Goal: Find specific page/section: Find specific page/section

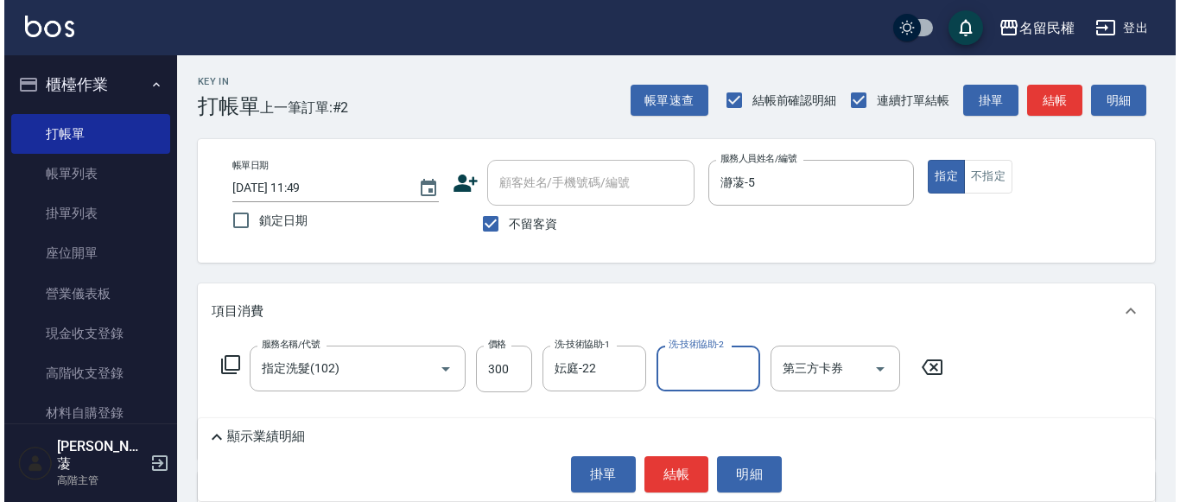
scroll to position [86, 0]
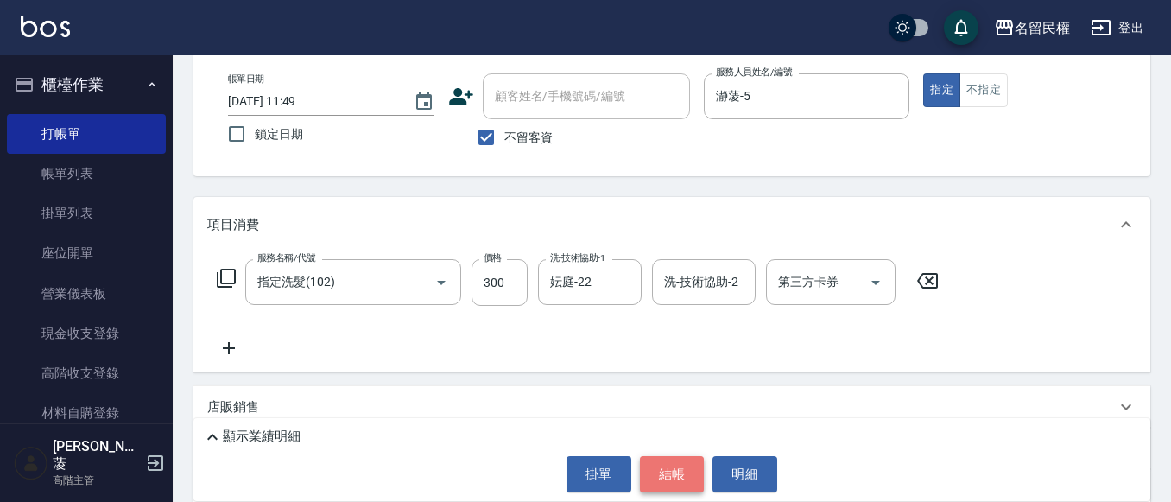
click at [674, 458] on button "結帳" at bounding box center [672, 474] width 65 height 36
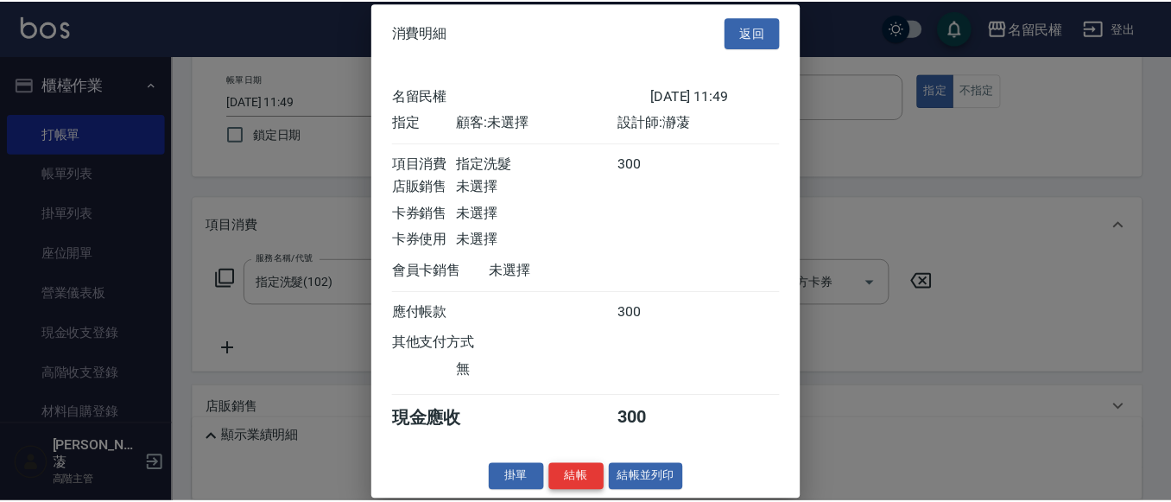
scroll to position [22, 0]
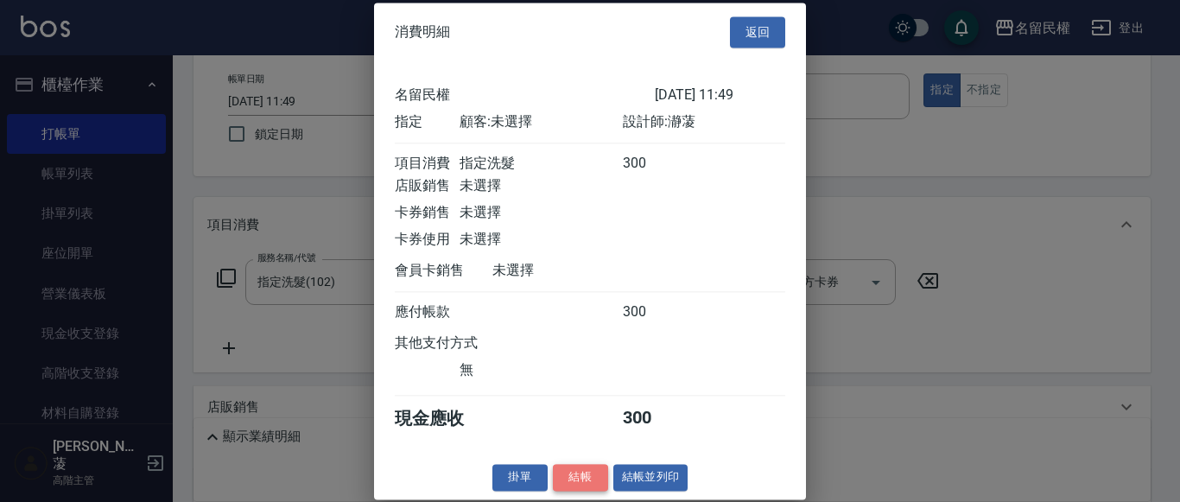
drag, startPoint x: 581, startPoint y: 475, endPoint x: 528, endPoint y: 471, distance: 52.8
click at [581, 476] on button "結帳" at bounding box center [580, 477] width 55 height 27
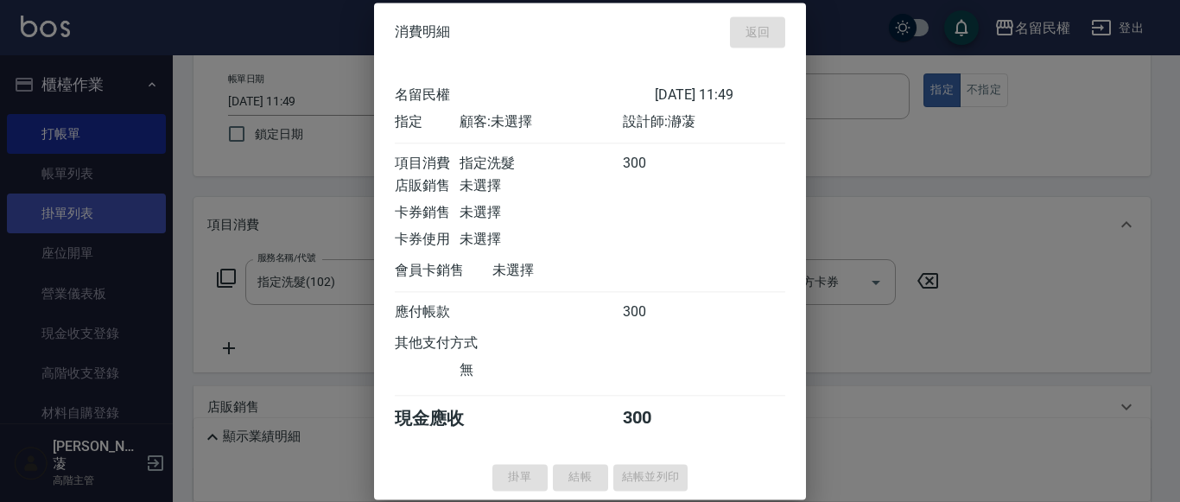
type input "[DATE] 12:21"
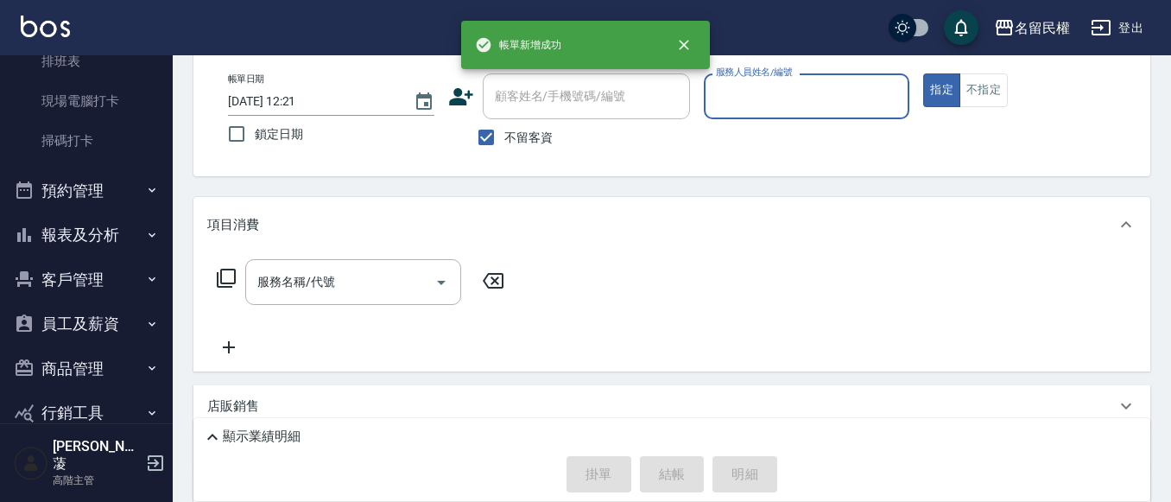
scroll to position [493, 0]
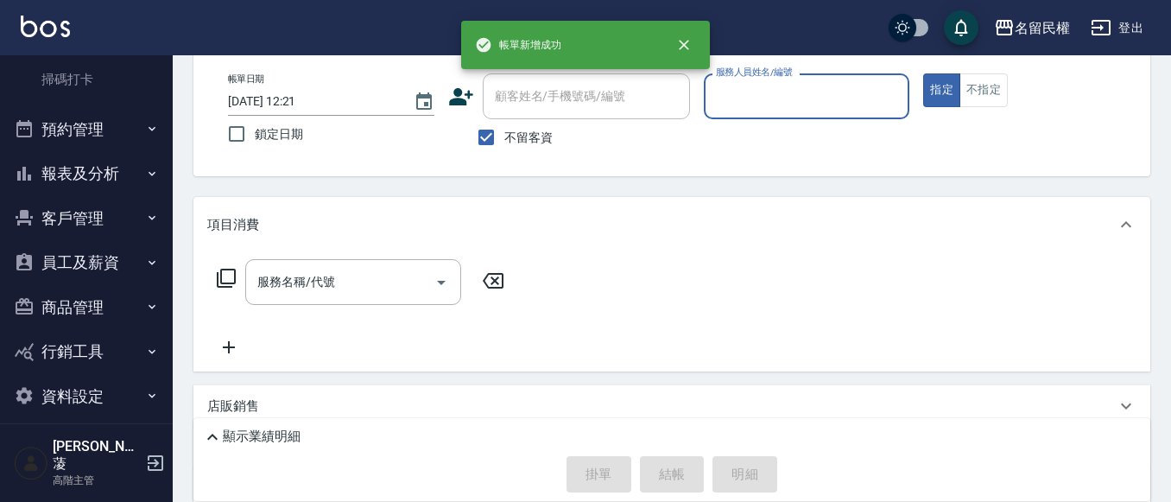
drag, startPoint x: 111, startPoint y: 168, endPoint x: 84, endPoint y: 197, distance: 39.1
click at [104, 180] on button "報表及分析" at bounding box center [86, 173] width 159 height 45
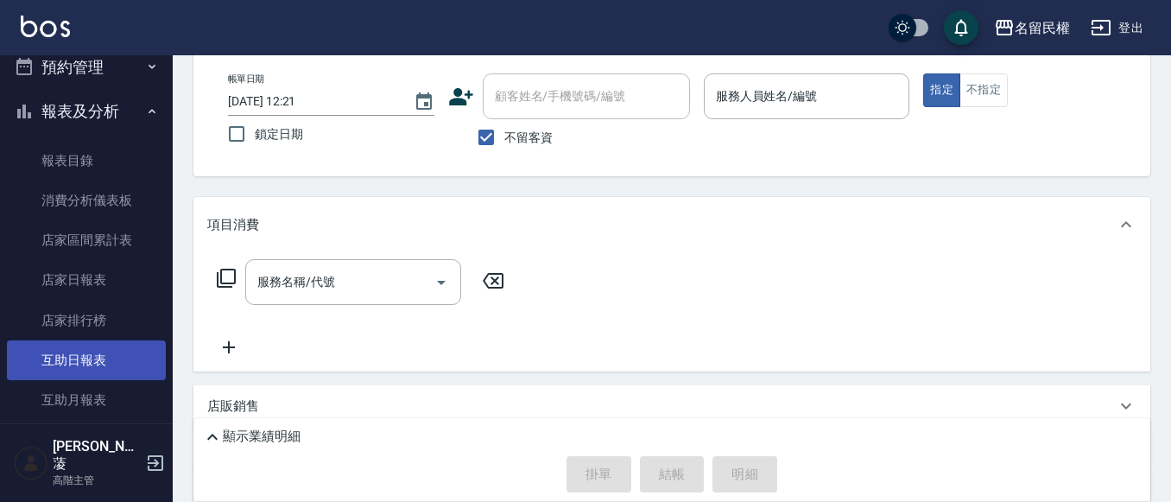
scroll to position [579, 0]
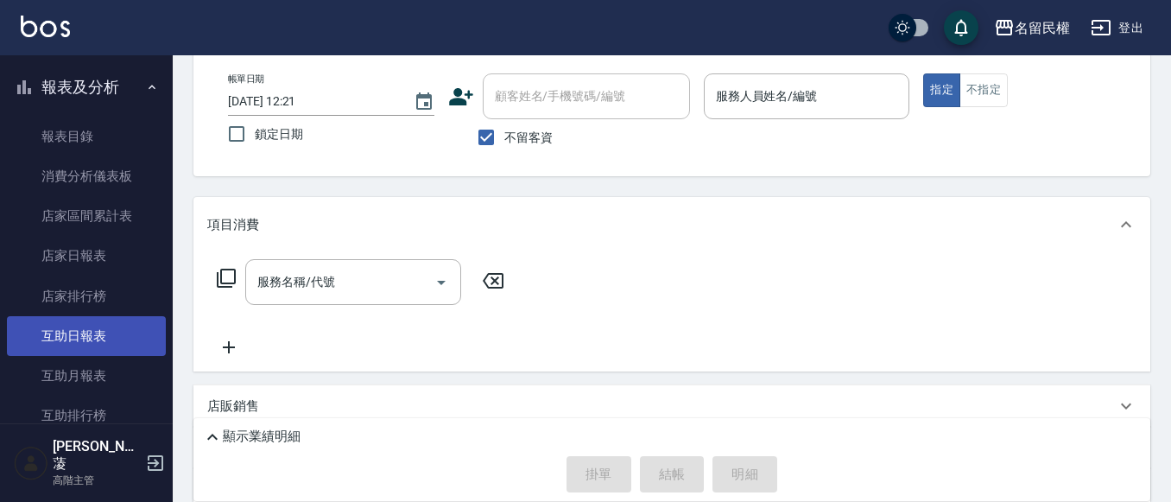
drag, startPoint x: 77, startPoint y: 330, endPoint x: 66, endPoint y: 327, distance: 11.5
click at [74, 329] on link "互助日報表" at bounding box center [86, 336] width 159 height 40
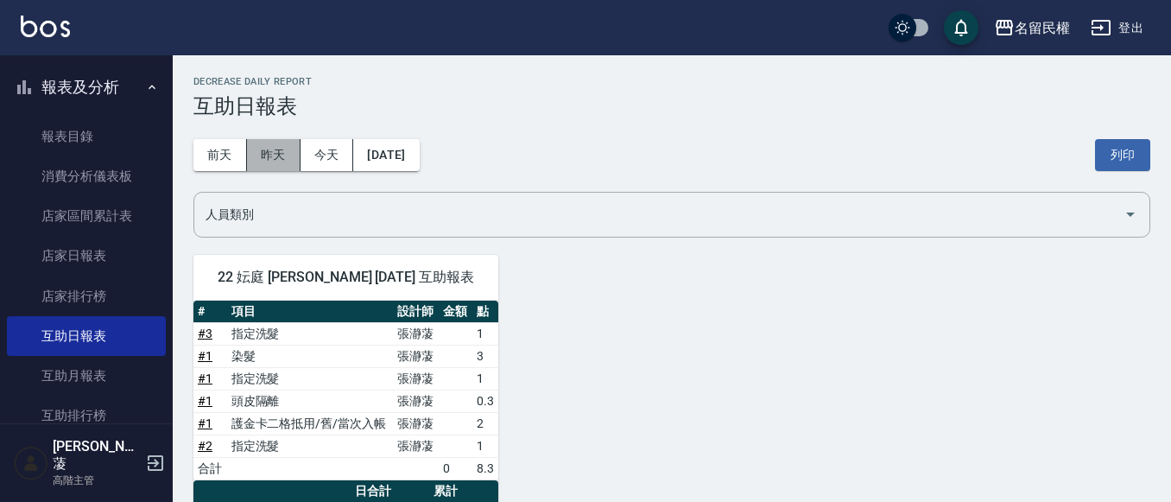
click at [274, 146] on button "昨天" at bounding box center [274, 155] width 54 height 32
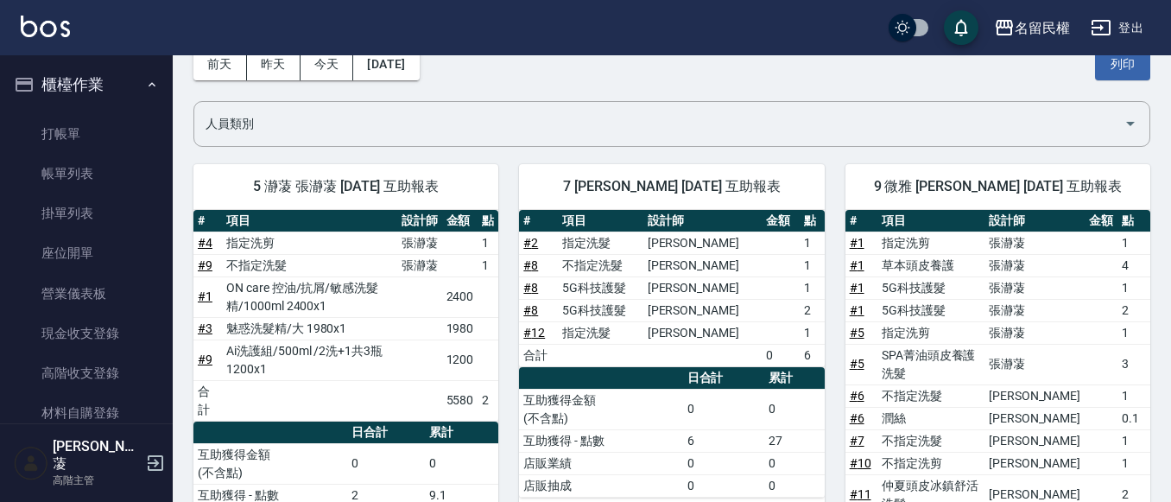
scroll to position [86, 0]
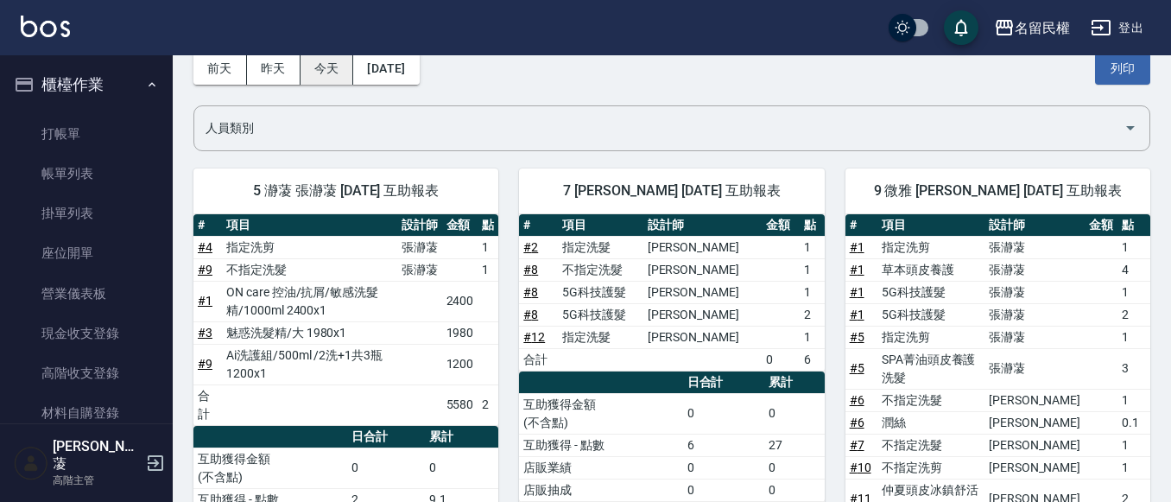
click at [338, 66] on button "今天" at bounding box center [327, 69] width 54 height 32
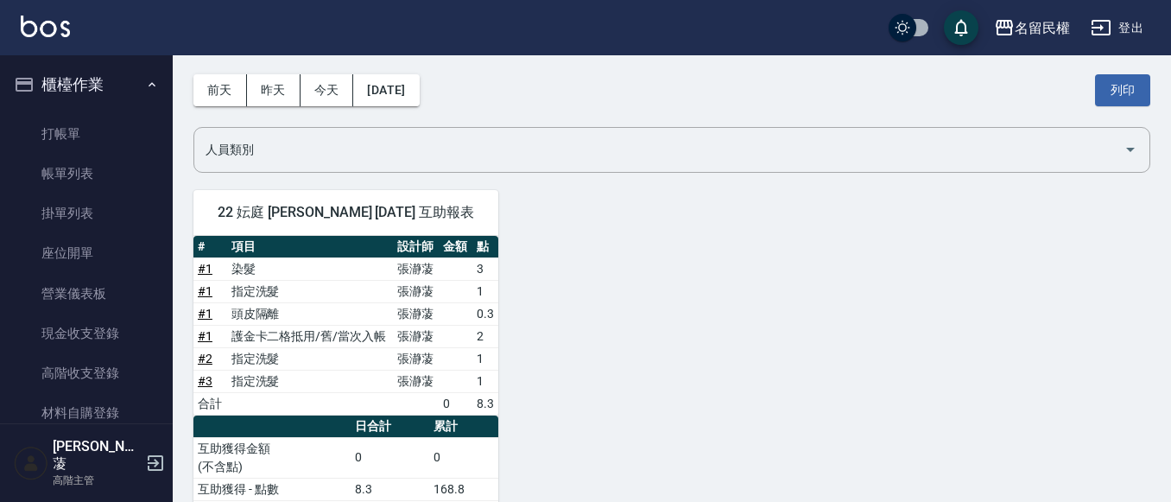
scroll to position [150, 0]
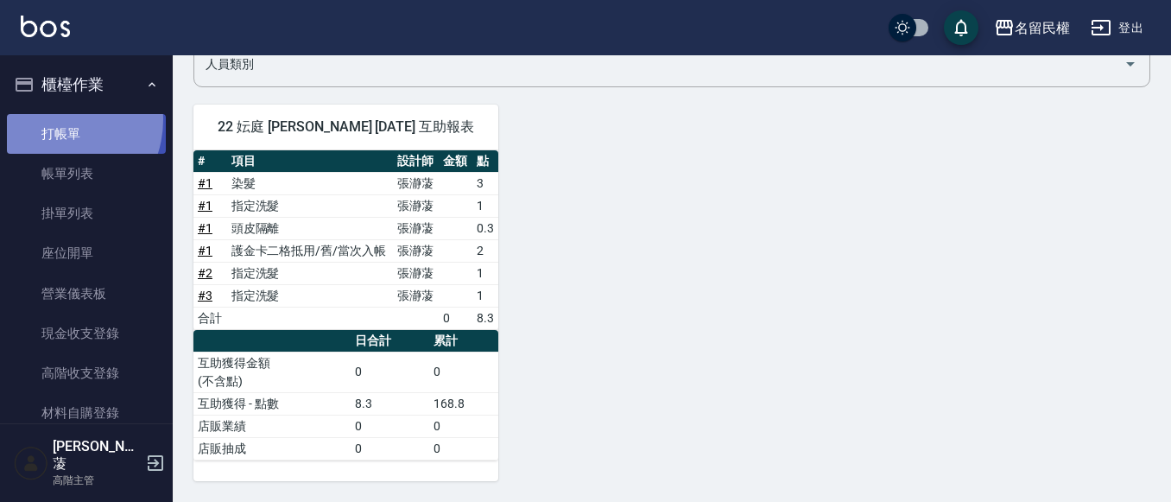
click at [54, 119] on link "打帳單" at bounding box center [86, 134] width 159 height 40
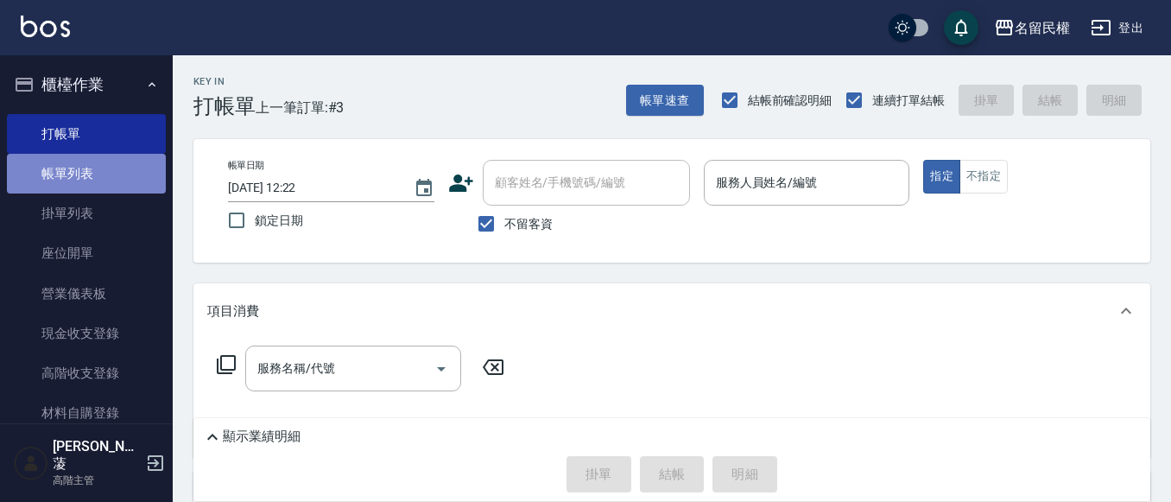
click at [136, 155] on link "帳單列表" at bounding box center [86, 174] width 159 height 40
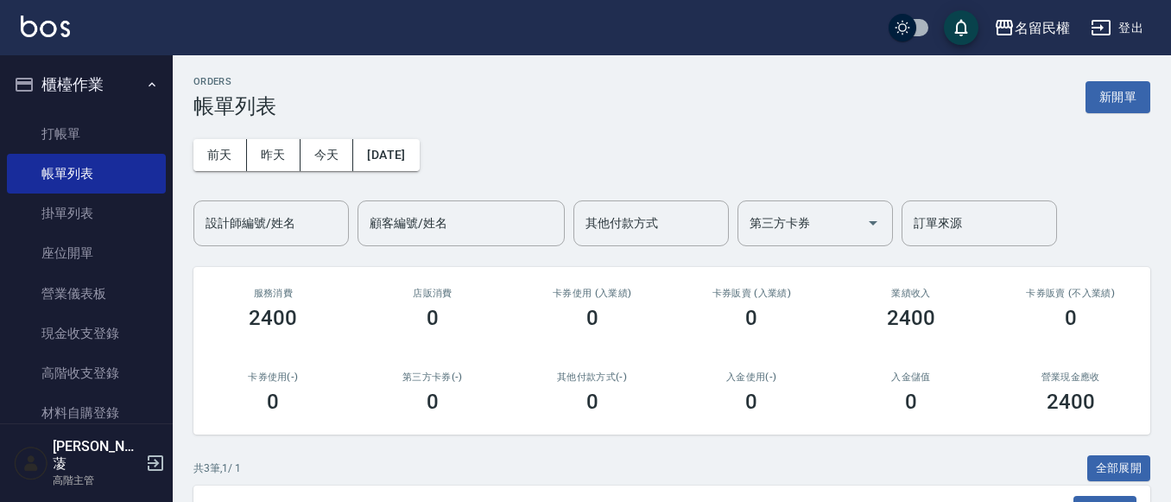
scroll to position [173, 0]
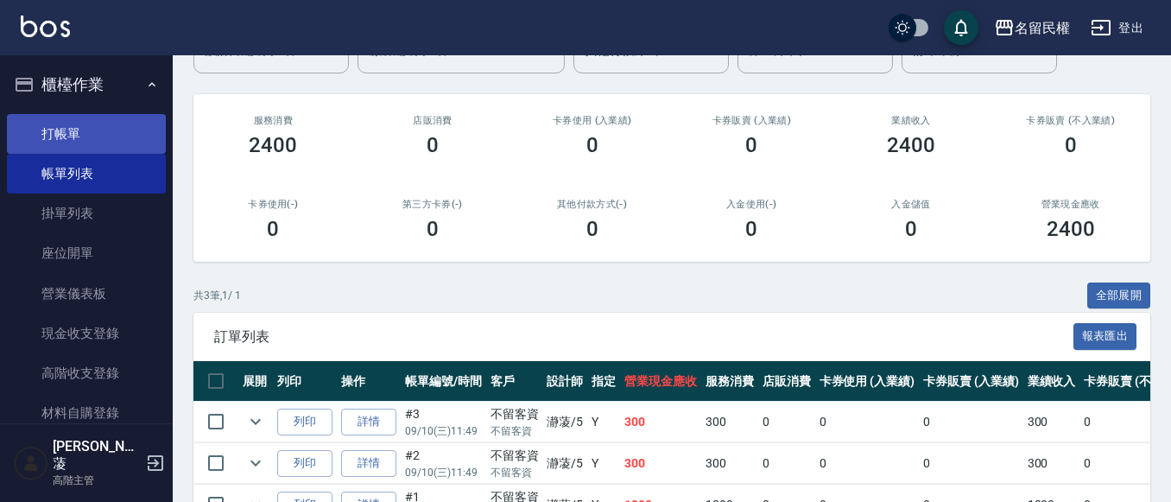
click at [64, 113] on ul "打帳單 帳單列表 掛單列表 座位開單 營業儀表板 現金收支登錄 高階收支登錄 材料自購登錄 每日結帳 排班表 現場電腦打卡 掃碼打卡" at bounding box center [86, 353] width 159 height 493
click at [62, 118] on link "打帳單" at bounding box center [86, 134] width 159 height 40
